Goal: Task Accomplishment & Management: Complete application form

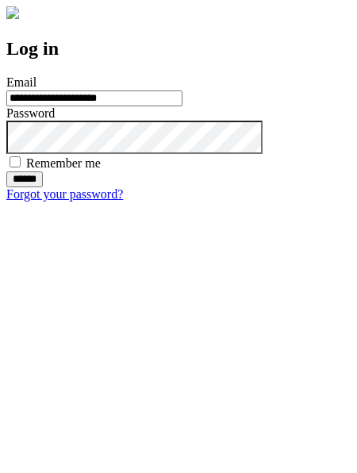
type input "**********"
click at [43, 187] on input "******" at bounding box center [24, 179] width 36 height 16
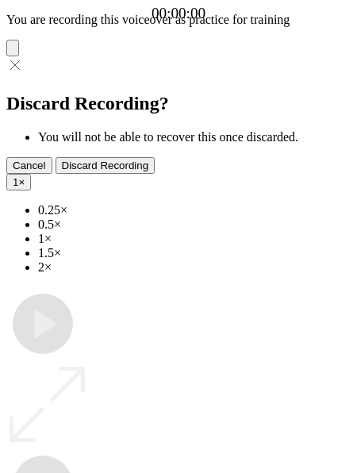
type input "**********"
